Goal: Communication & Community: Answer question/provide support

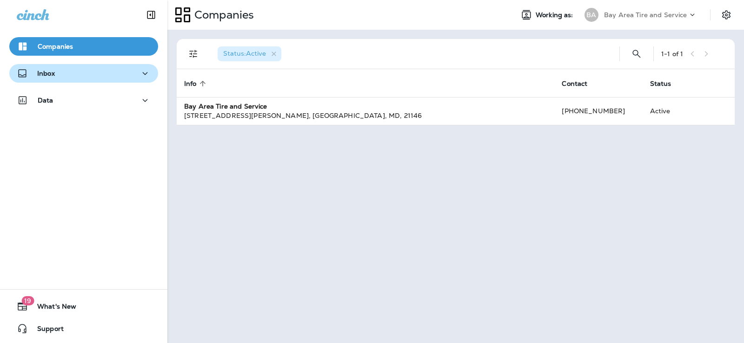
click at [48, 79] on div "Inbox" at bounding box center [36, 74] width 38 height 12
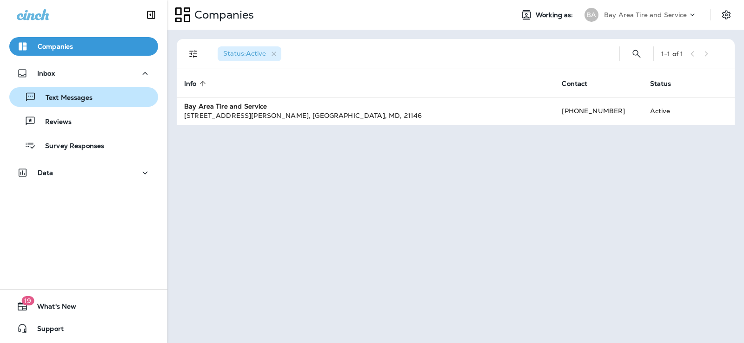
click at [71, 95] on p "Text Messages" at bounding box center [64, 98] width 56 height 9
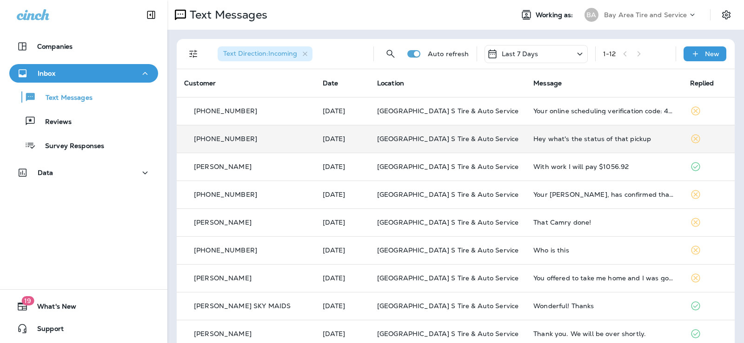
click at [420, 144] on td "[GEOGRAPHIC_DATA] S Tire & Auto Service" at bounding box center [447, 139] width 156 height 28
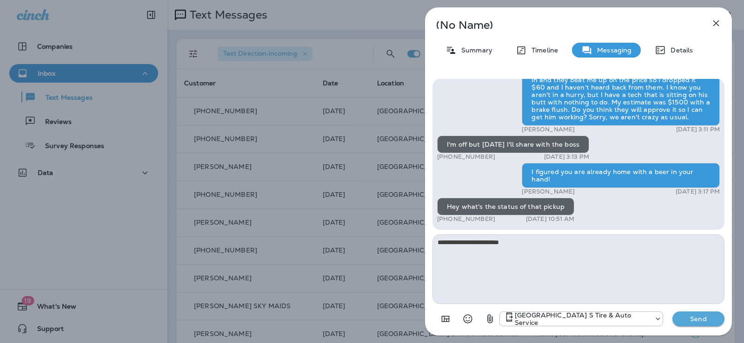
type textarea "**********"
click at [682, 323] on p "Send" at bounding box center [698, 319] width 39 height 8
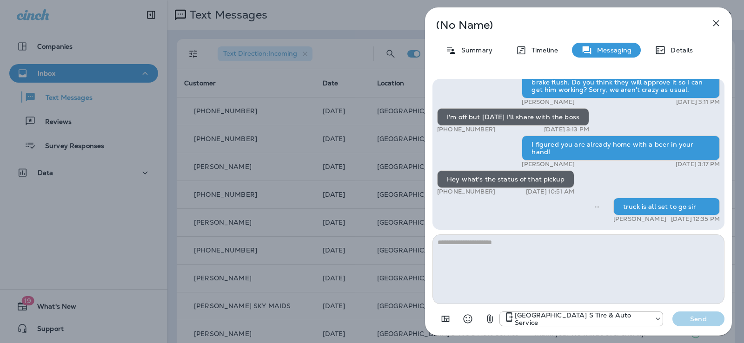
click at [714, 22] on icon "button" at bounding box center [716, 23] width 6 height 6
